Goal: Task Accomplishment & Management: Manage account settings

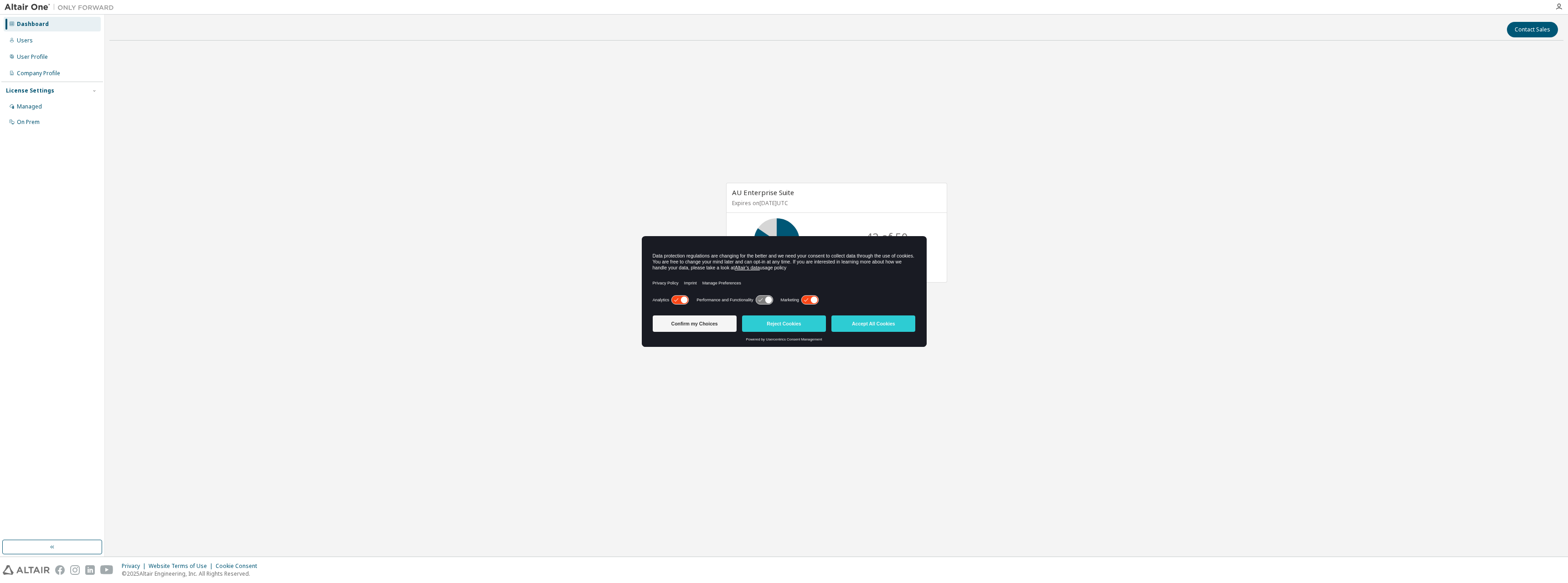
click at [809, 300] on icon at bounding box center [810, 300] width 17 height 8
click at [679, 300] on icon at bounding box center [680, 300] width 17 height 8
click at [701, 320] on button "Confirm my Choices" at bounding box center [694, 324] width 84 height 17
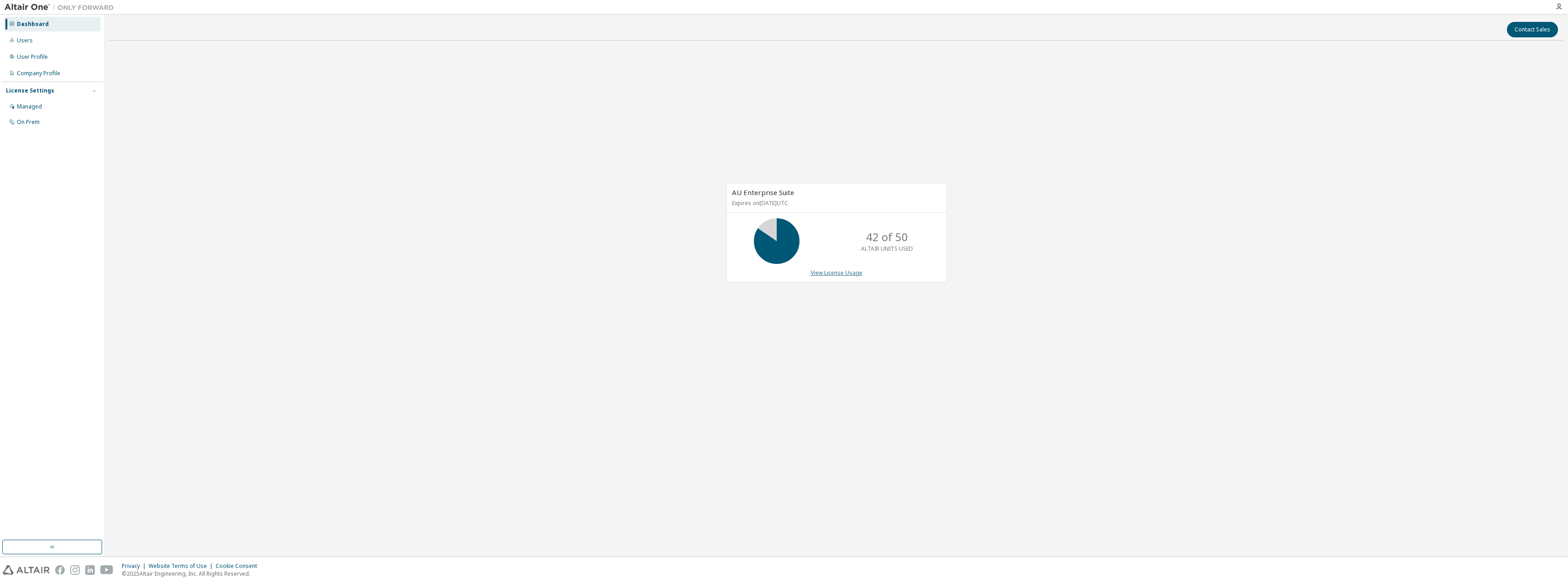
click at [835, 273] on link "View License Usage" at bounding box center [836, 272] width 51 height 7
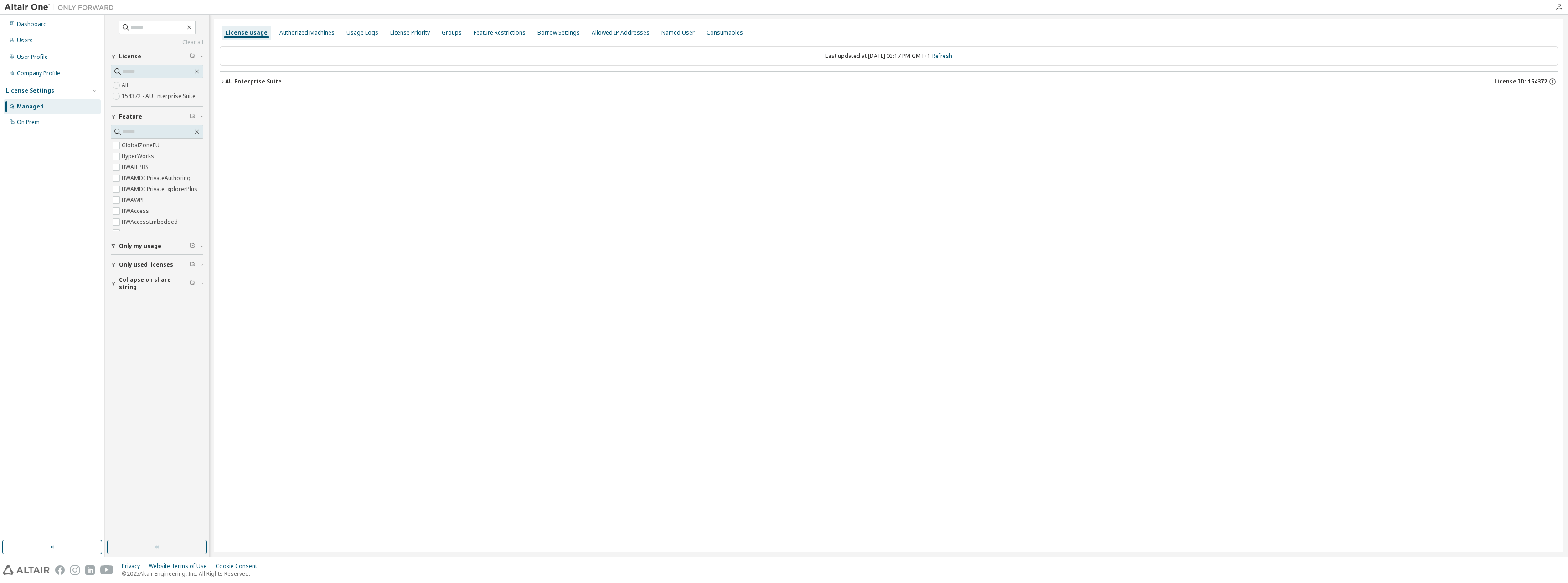
click at [32, 90] on div "License Settings" at bounding box center [30, 91] width 48 height 7
click at [34, 27] on div "Dashboard" at bounding box center [51, 24] width 97 height 15
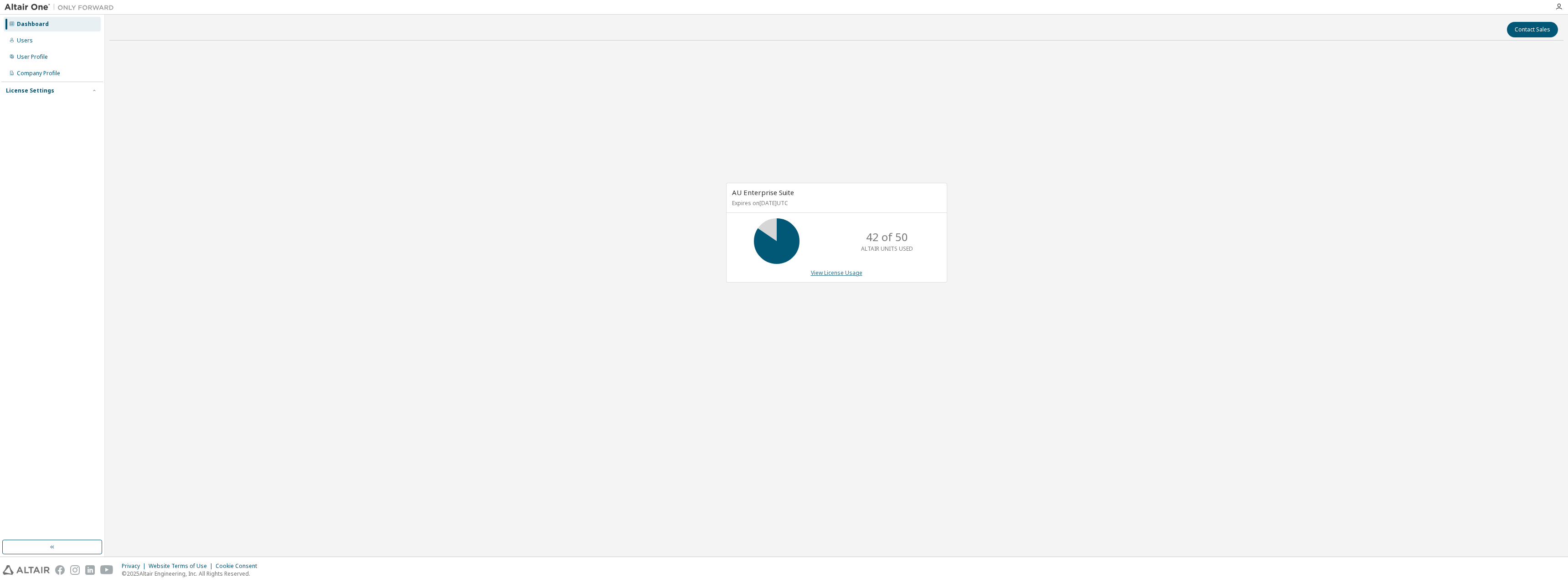
click at [828, 273] on link "View License Usage" at bounding box center [836, 272] width 51 height 7
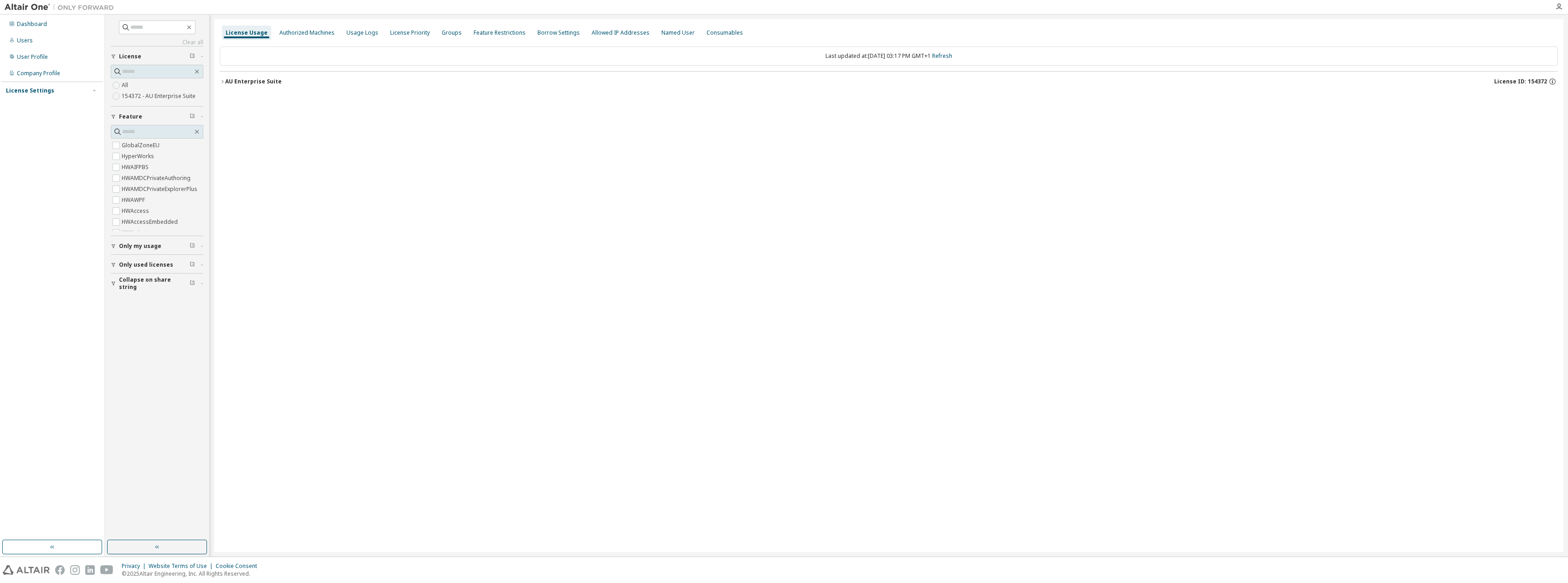
click at [223, 81] on icon "button" at bounding box center [223, 81] width 6 height 6
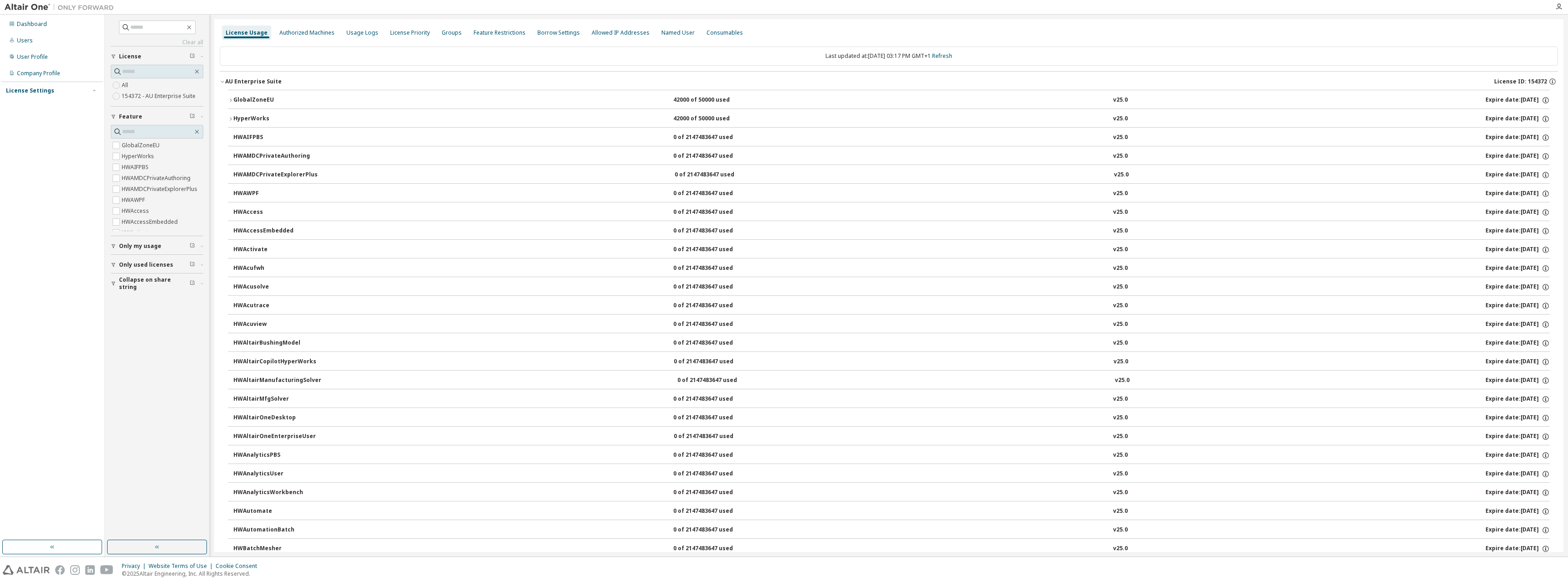
click at [231, 99] on icon "button" at bounding box center [230, 100] width 6 height 6
